Goal: Information Seeking & Learning: Compare options

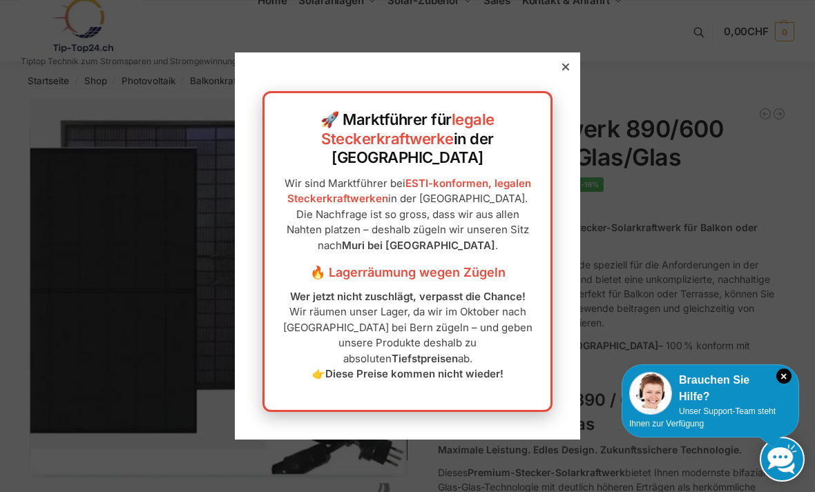
click at [556, 102] on div "🚀 Marktführer für legale Steckerkraftwerke in der Schweiz Wir sind Marktführer …" at bounding box center [407, 245] width 345 height 387
click at [570, 73] on div at bounding box center [565, 67] width 12 height 12
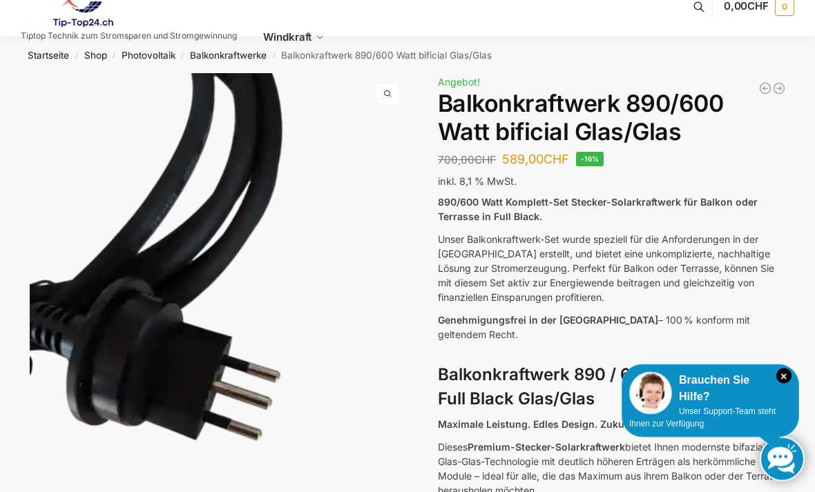
scroll to position [14, 0]
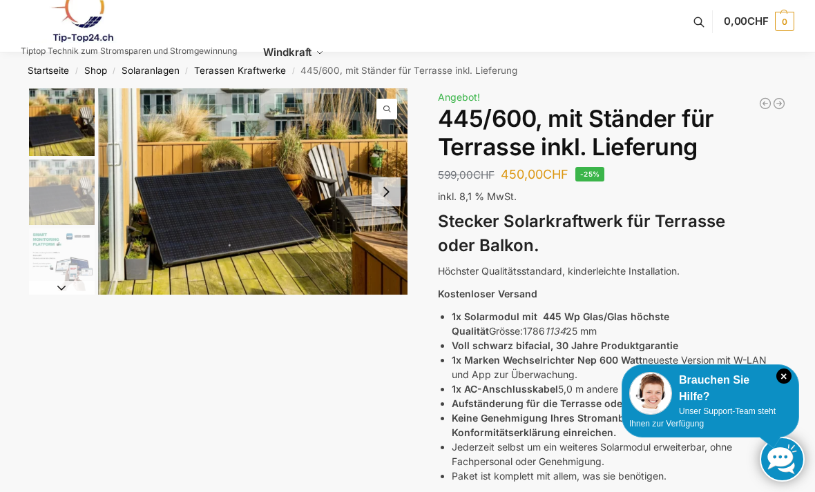
scroll to position [10, 0]
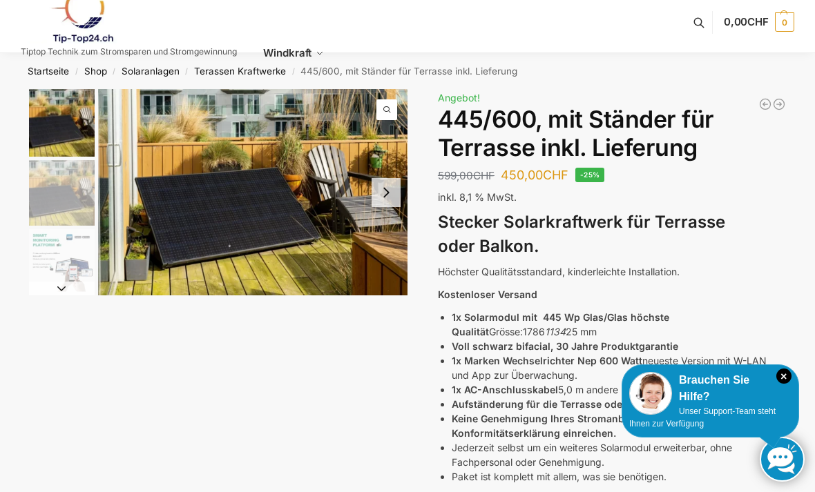
click at [387, 185] on button "Next slide" at bounding box center [386, 192] width 29 height 29
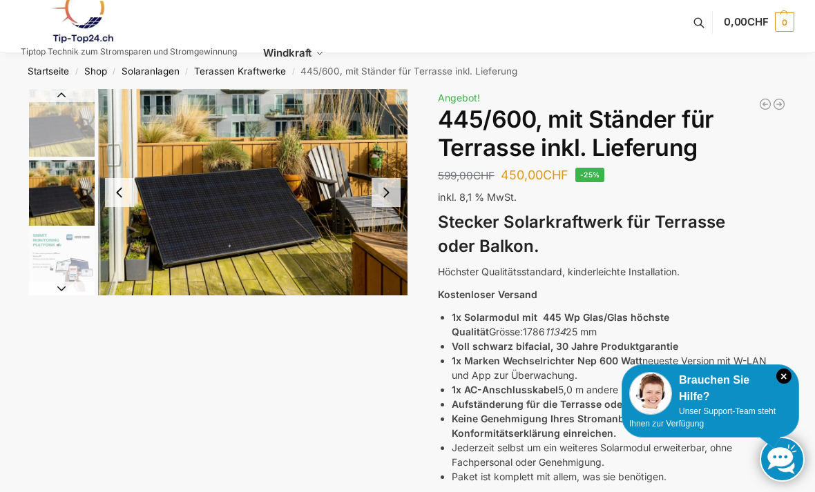
click at [394, 191] on button "Next slide" at bounding box center [386, 192] width 29 height 29
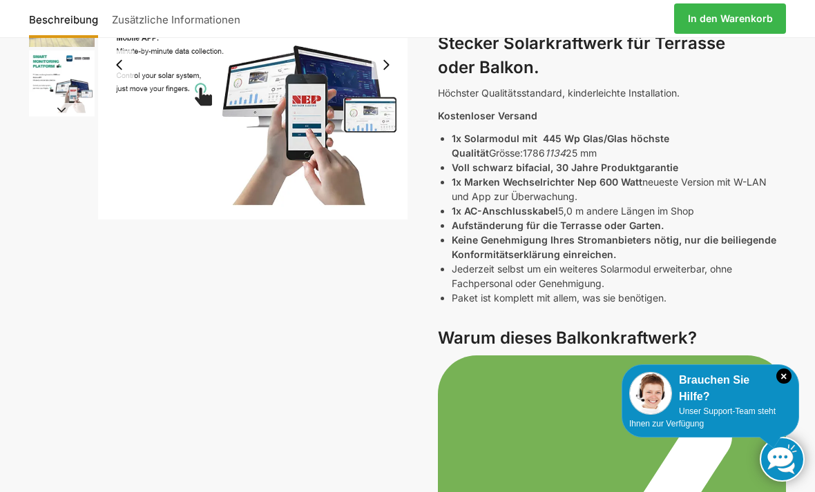
scroll to position [0, 0]
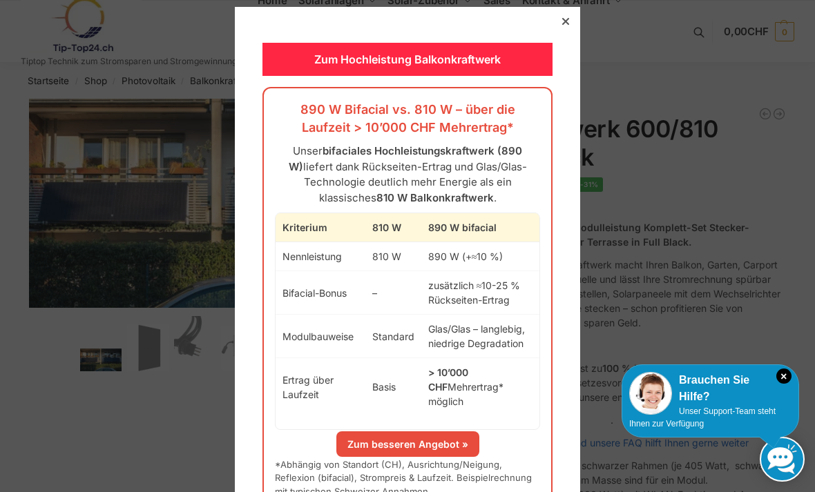
click at [559, 42] on div "Zum Hochleistung Balkonkraftwerk 890 W Bifacial vs. 810 W – über die Laufzeit >…" at bounding box center [407, 273] width 345 height 533
click at [561, 39] on div "Zum Hochleistung Balkonkraftwerk 890 W Bifacial vs. 810 W – über die Laufzeit >…" at bounding box center [407, 273] width 345 height 533
click at [565, 23] on icon at bounding box center [565, 21] width 7 height 7
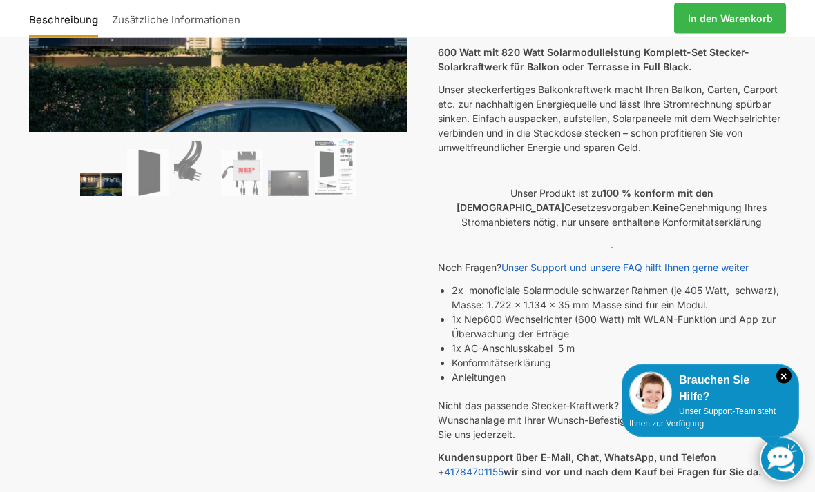
scroll to position [177, 0]
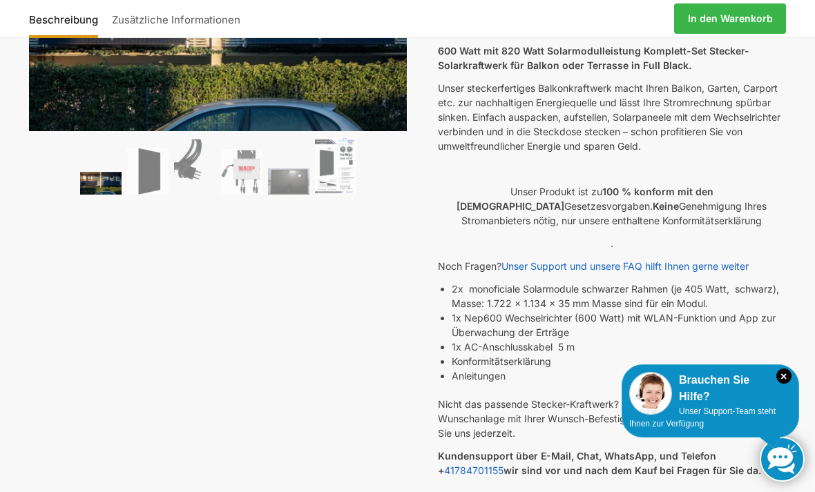
click at [749, 263] on link "Unser Support und unsere FAQ hilft Ihnen gerne weiter" at bounding box center [624, 266] width 247 height 12
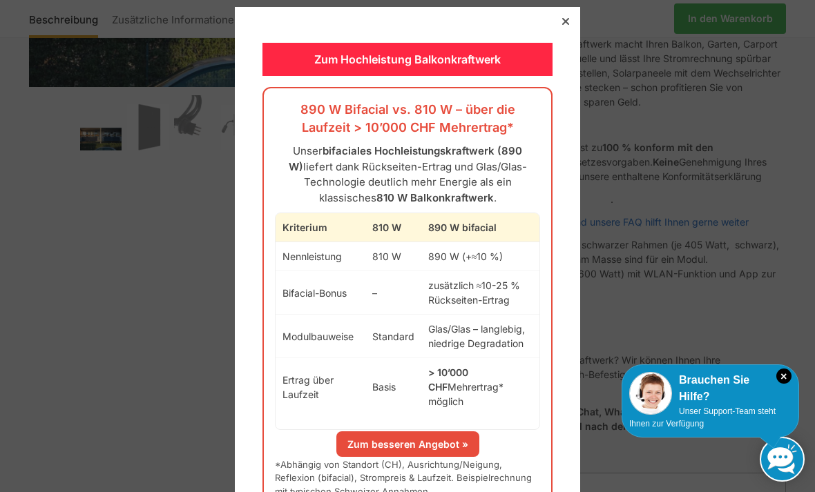
click at [565, 25] on div at bounding box center [565, 21] width 12 height 12
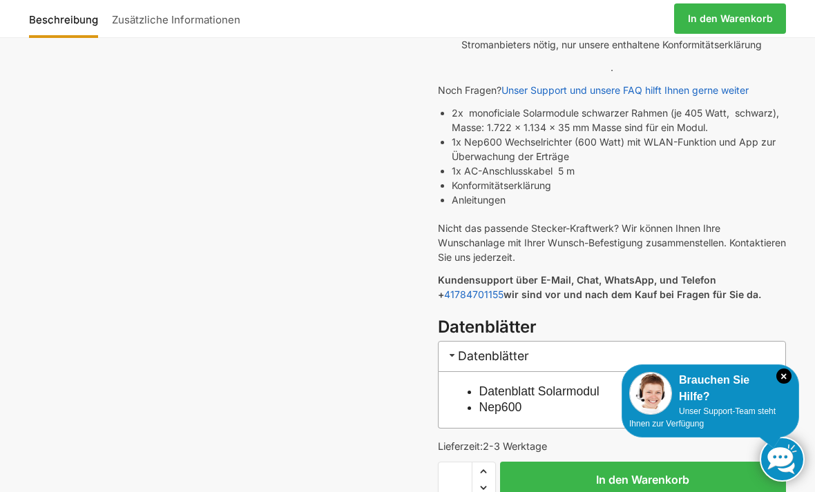
scroll to position [355, 0]
